Goal: Register for event/course

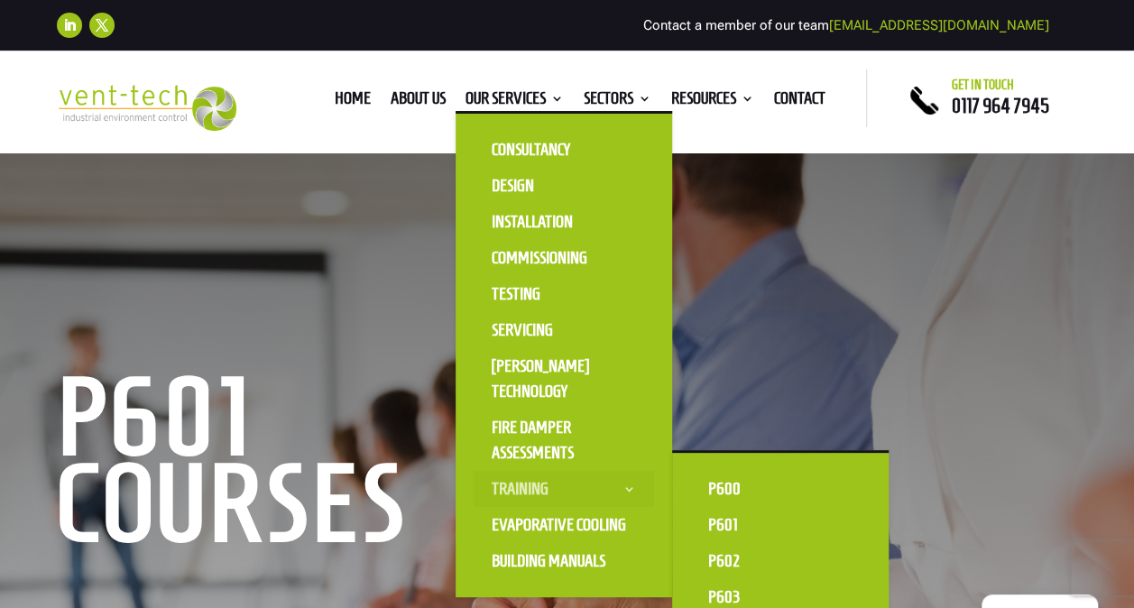
click at [527, 482] on link "Training" at bounding box center [564, 489] width 180 height 36
click at [729, 555] on link "P602" at bounding box center [780, 561] width 180 height 36
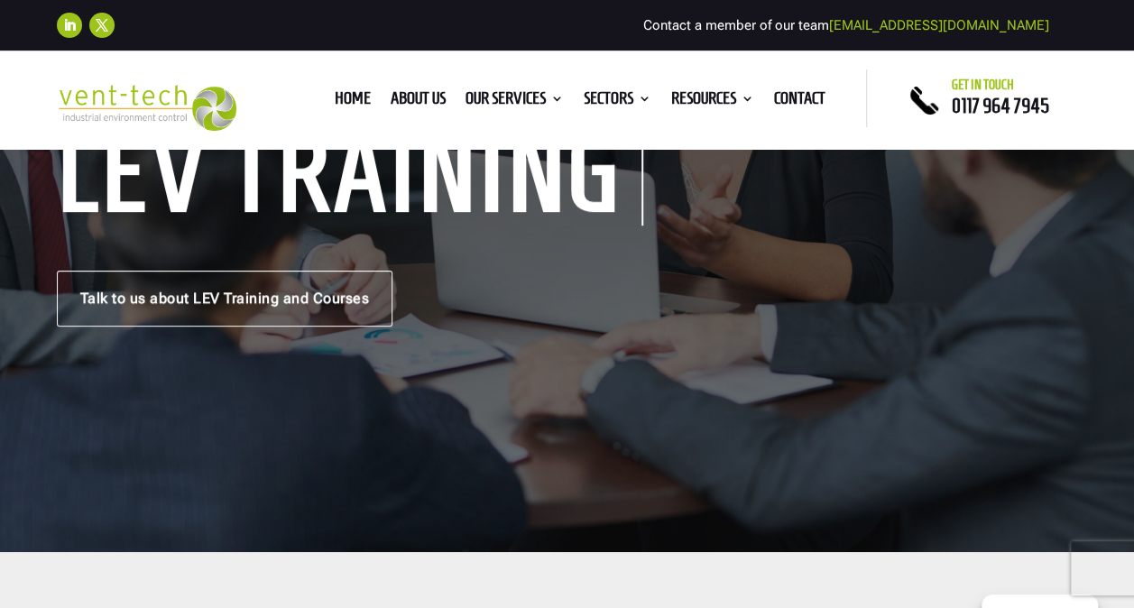
scroll to position [271, 0]
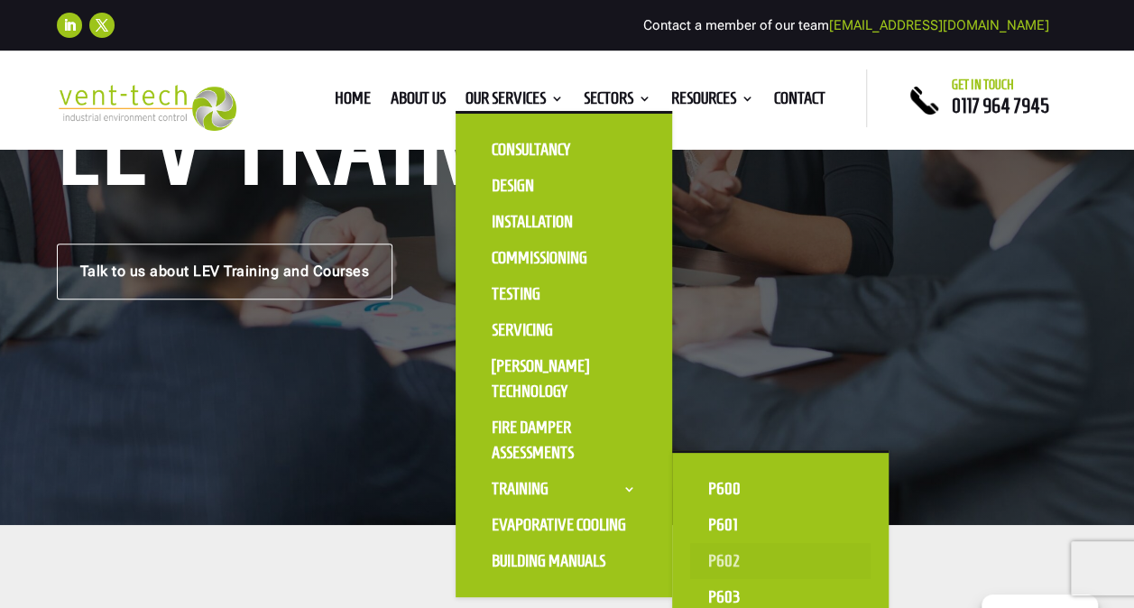
click at [729, 559] on link "P602" at bounding box center [780, 561] width 180 height 36
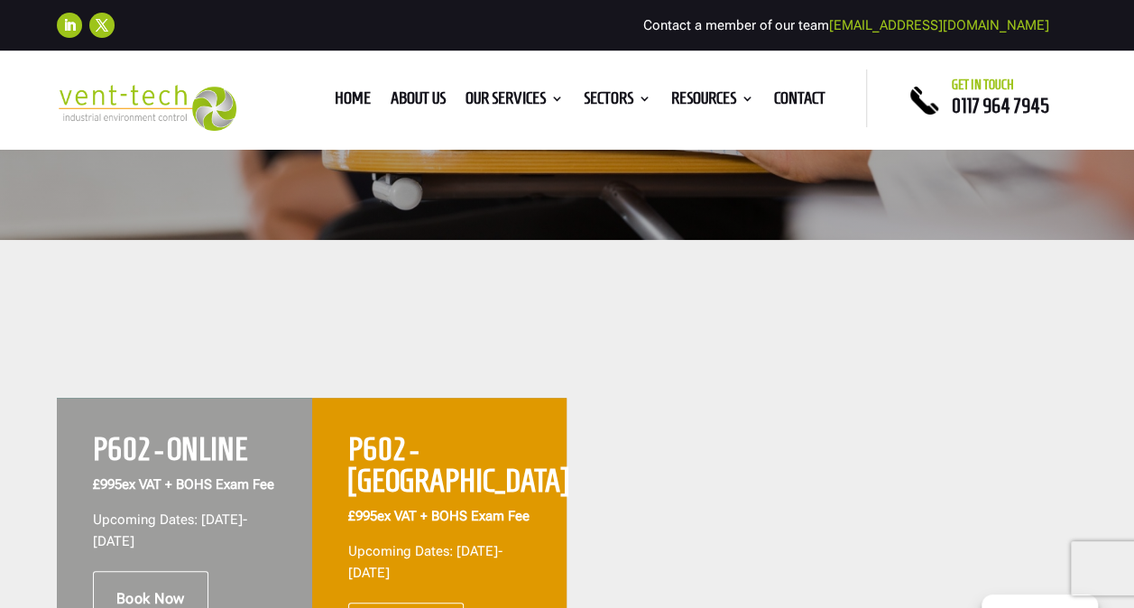
scroll to position [722, 0]
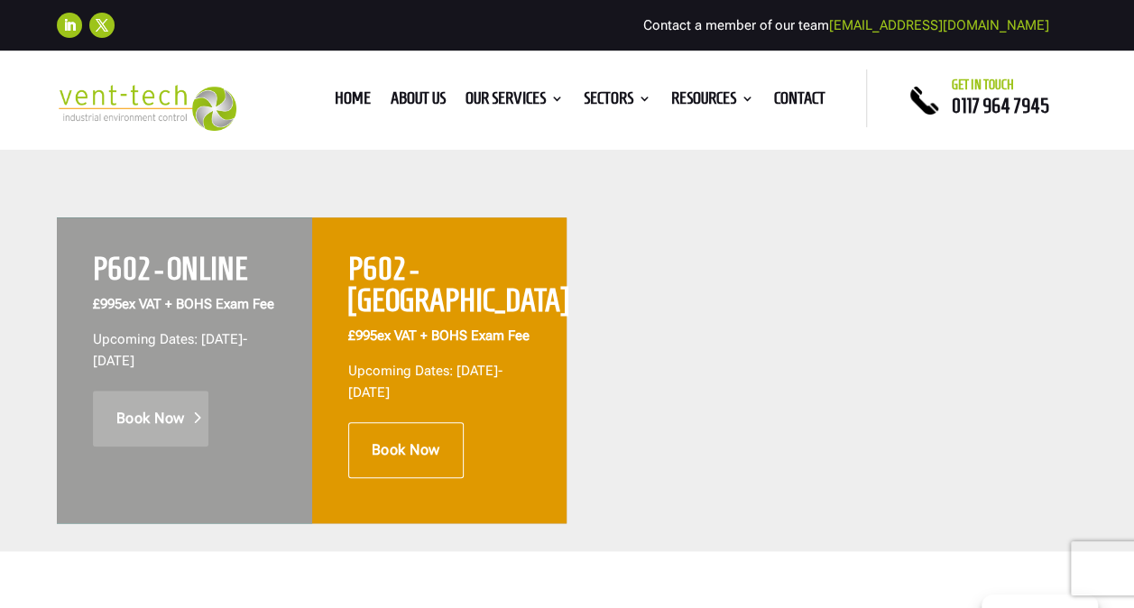
click at [169, 443] on link "Book Now" at bounding box center [150, 419] width 115 height 56
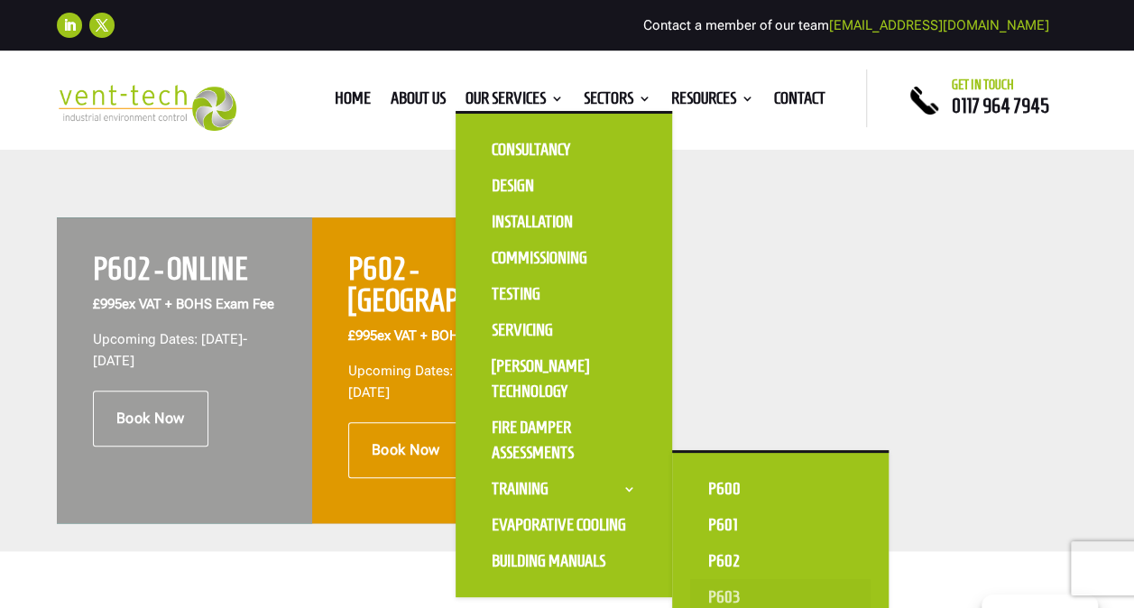
click at [727, 587] on link "P603" at bounding box center [780, 597] width 180 height 36
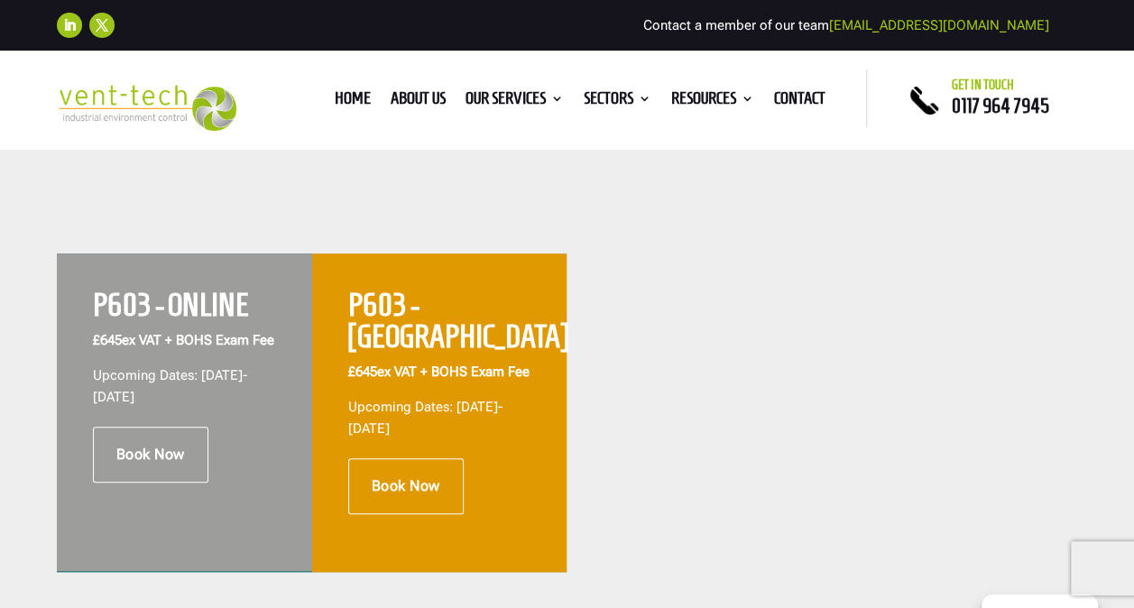
scroll to position [722, 0]
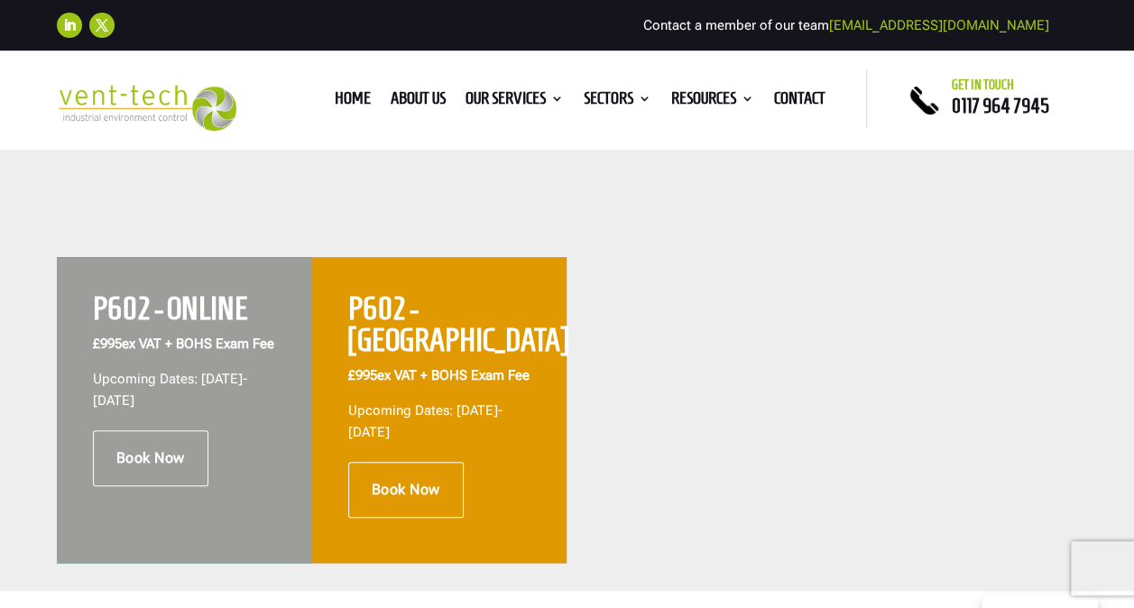
scroll to position [722, 0]
